Goal: Task Accomplishment & Management: Manage account settings

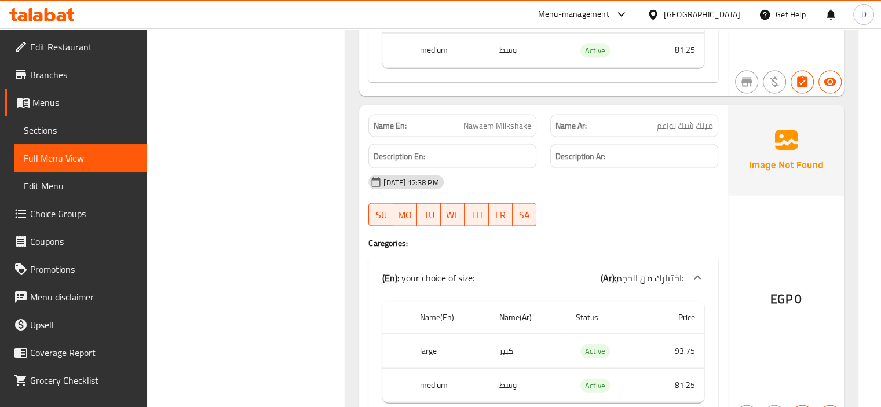
scroll to position [46571, 0]
click at [657, 13] on icon at bounding box center [653, 14] width 8 height 10
click at [59, 64] on link "Branches" at bounding box center [76, 75] width 143 height 28
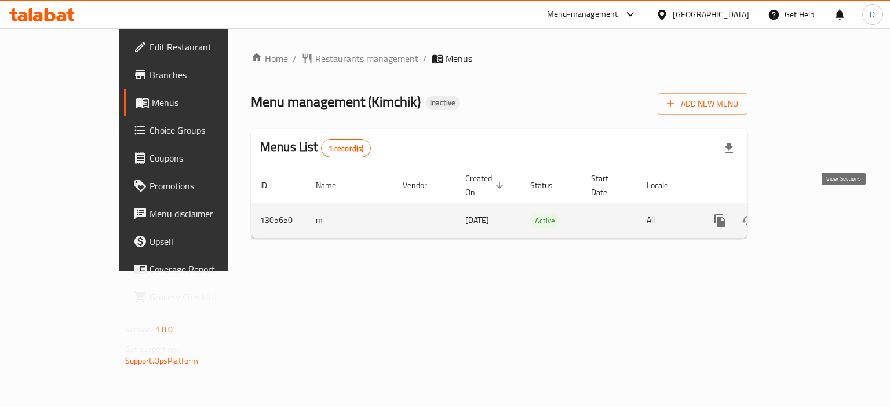
click at [818, 207] on link "enhanced table" at bounding box center [804, 221] width 28 height 28
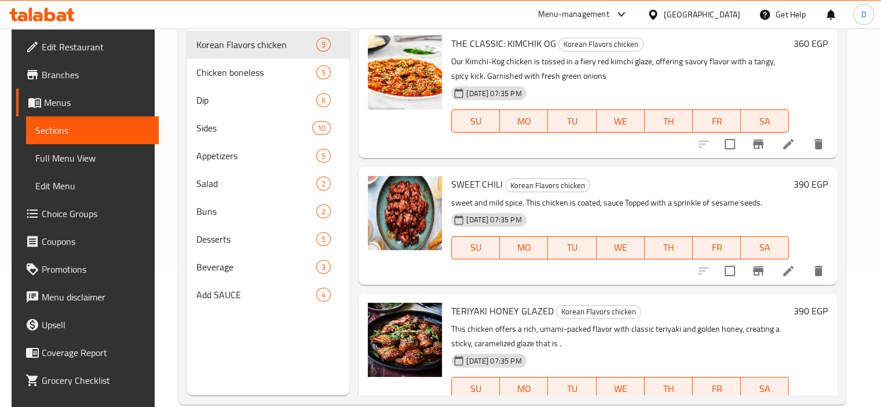
scroll to position [162, 0]
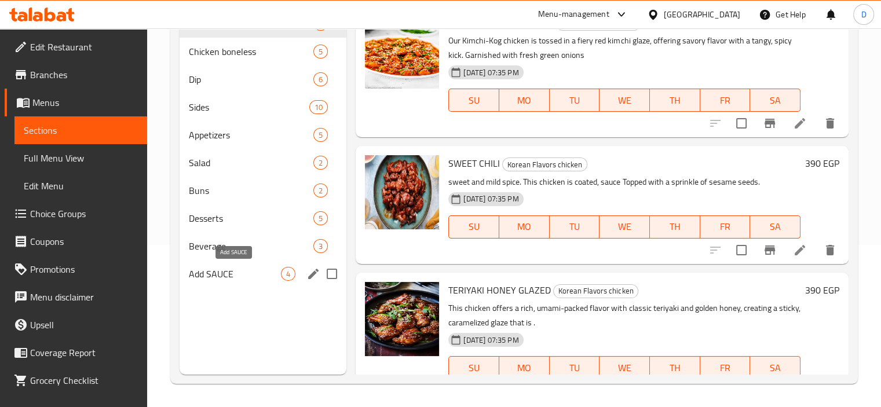
click at [235, 277] on span "Add SAUCE" at bounding box center [235, 274] width 93 height 14
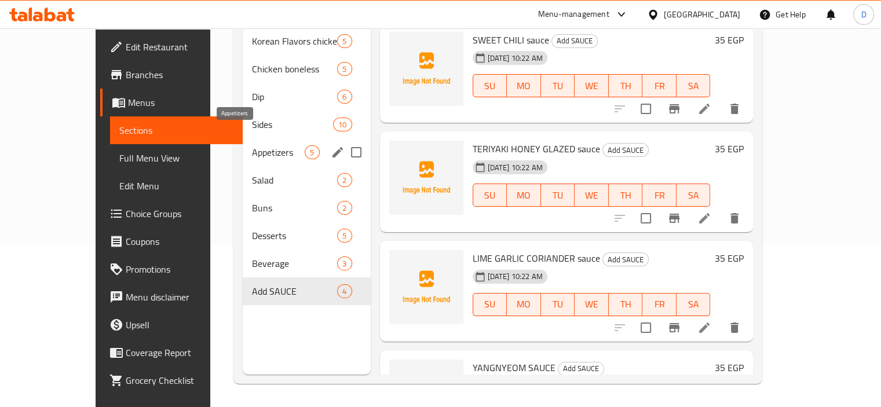
click at [252, 145] on span "Appetizers" at bounding box center [278, 152] width 53 height 14
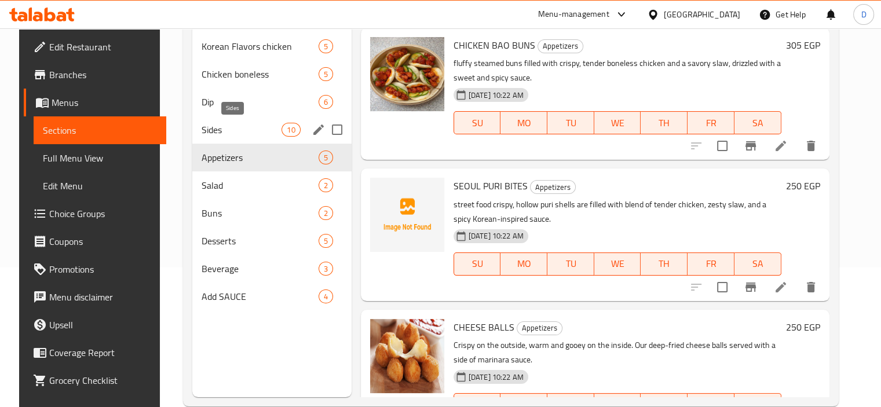
scroll to position [139, 0]
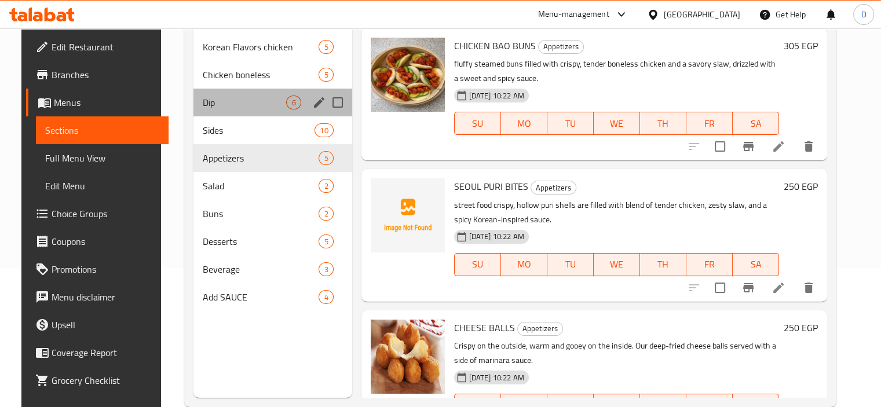
click at [229, 90] on div "Dip 6" at bounding box center [273, 103] width 158 height 28
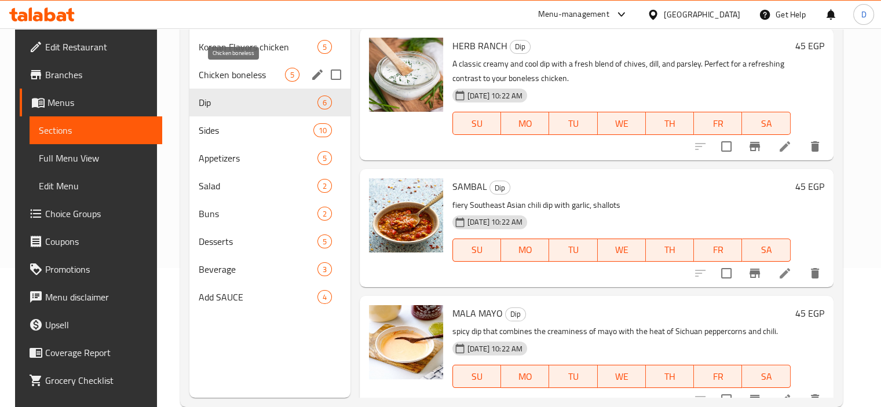
click at [236, 77] on span "Chicken boneless" at bounding box center [242, 75] width 86 height 14
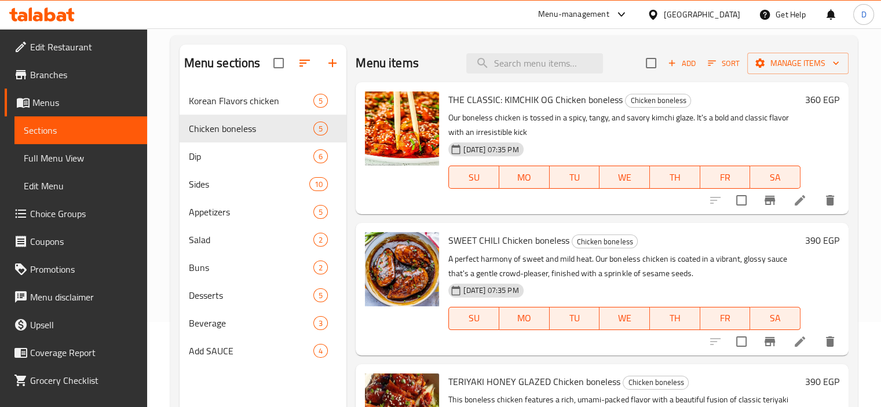
scroll to position [84, 0]
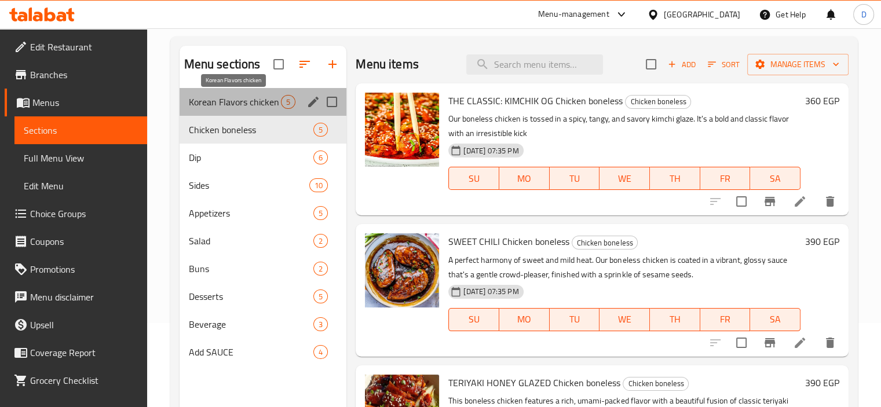
click at [237, 101] on span "Korean Flavors chicken" at bounding box center [235, 102] width 93 height 14
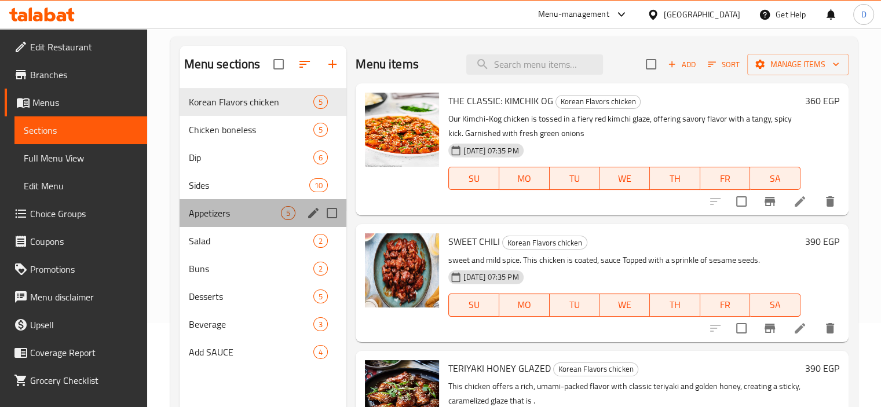
click at [238, 205] on div "Appetizers 5" at bounding box center [263, 213] width 167 height 28
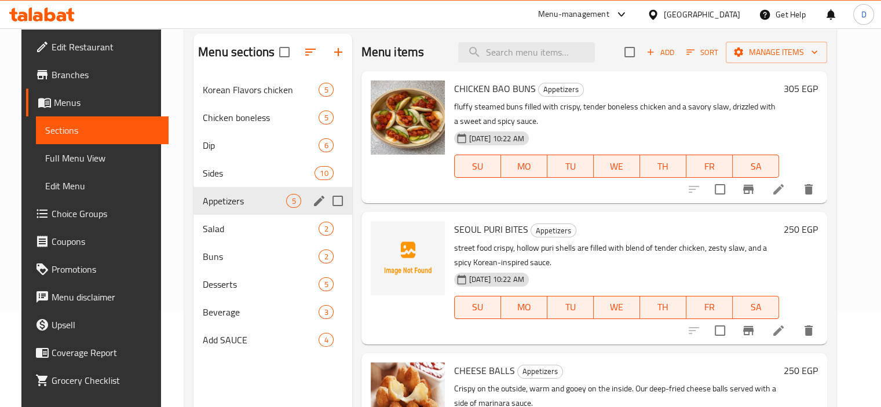
scroll to position [98, 0]
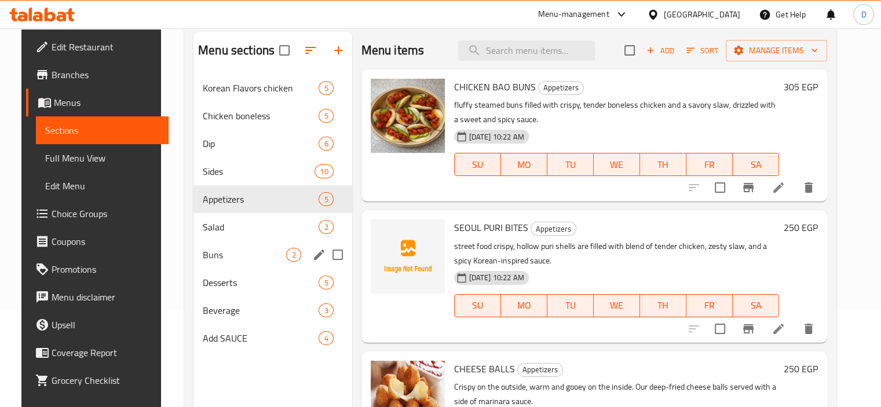
click at [237, 245] on div "Buns 2" at bounding box center [273, 255] width 158 height 28
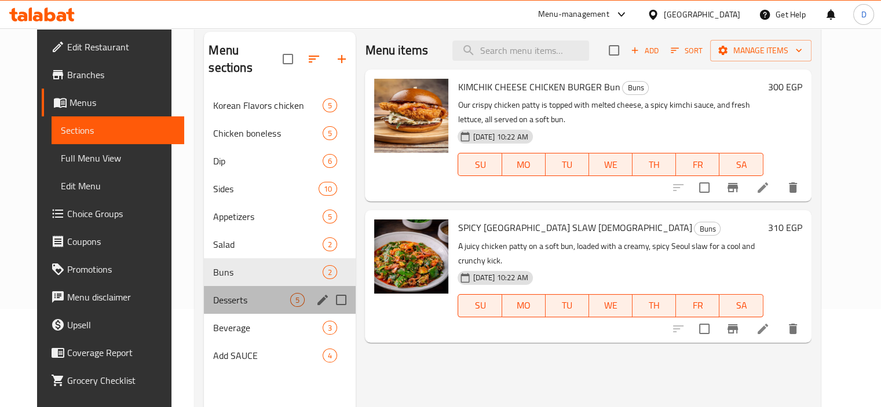
click at [237, 286] on div "Desserts 5" at bounding box center [280, 300] width 152 height 28
